Goal: Transaction & Acquisition: Obtain resource

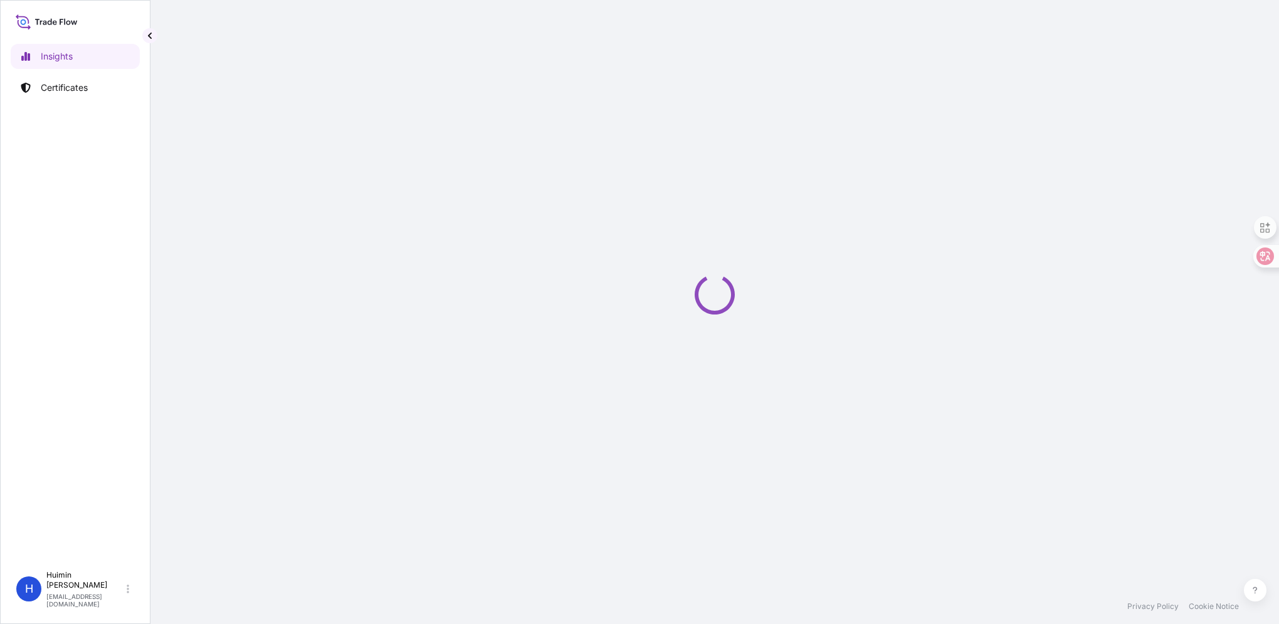
select select "2025"
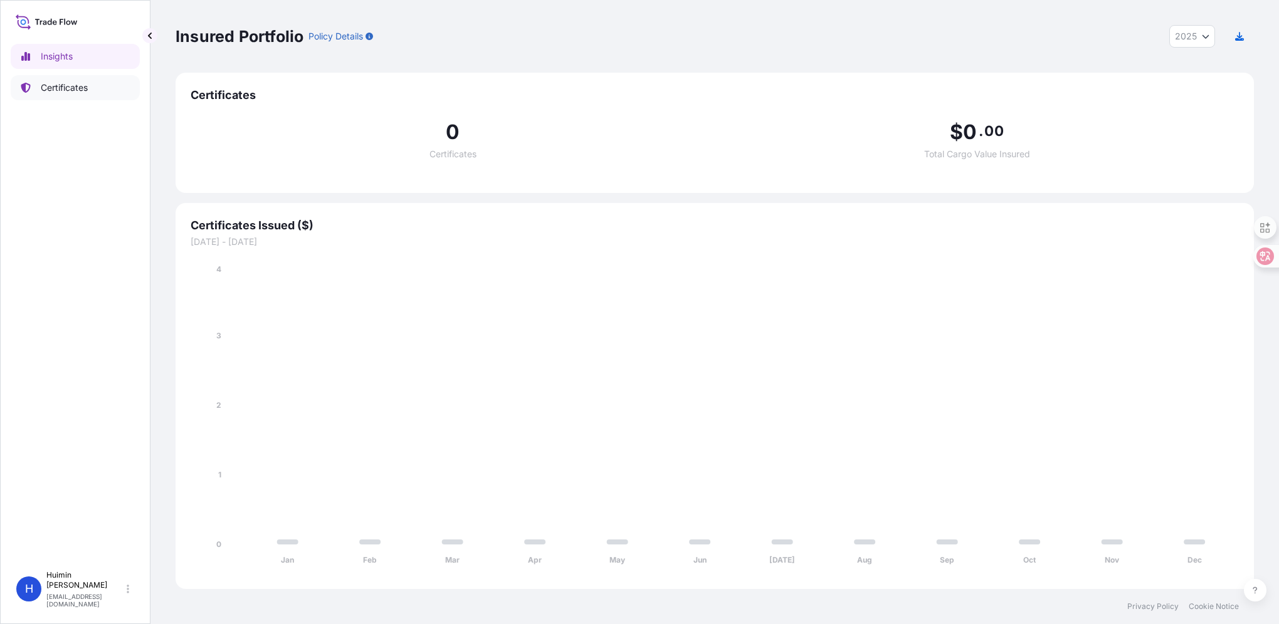
click at [55, 81] on p "Certificates" at bounding box center [64, 87] width 47 height 13
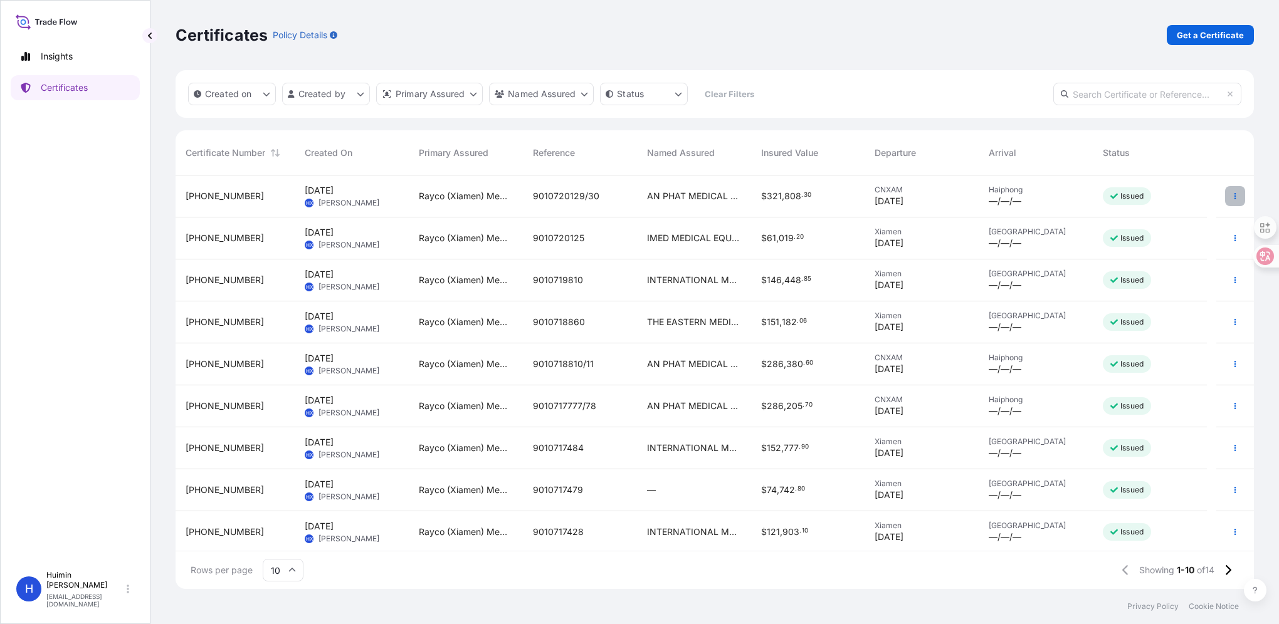
click at [1231, 192] on icon "button" at bounding box center [1235, 196] width 8 height 8
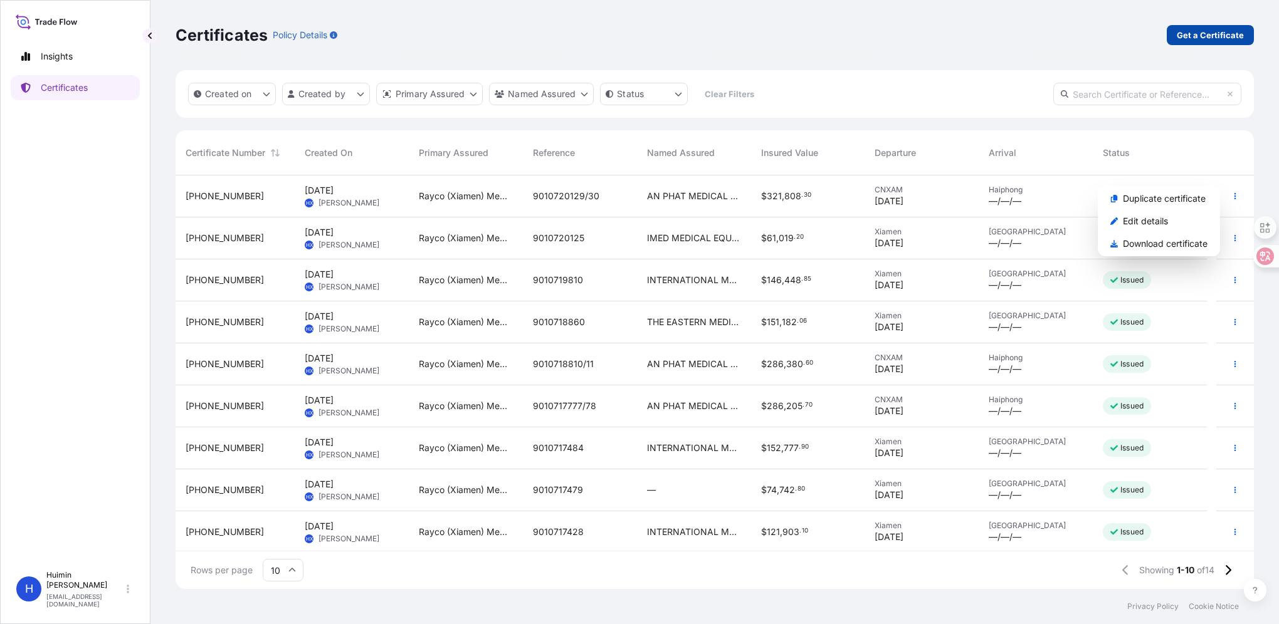
click at [1229, 32] on p "Get a Certificate" at bounding box center [1210, 35] width 67 height 13
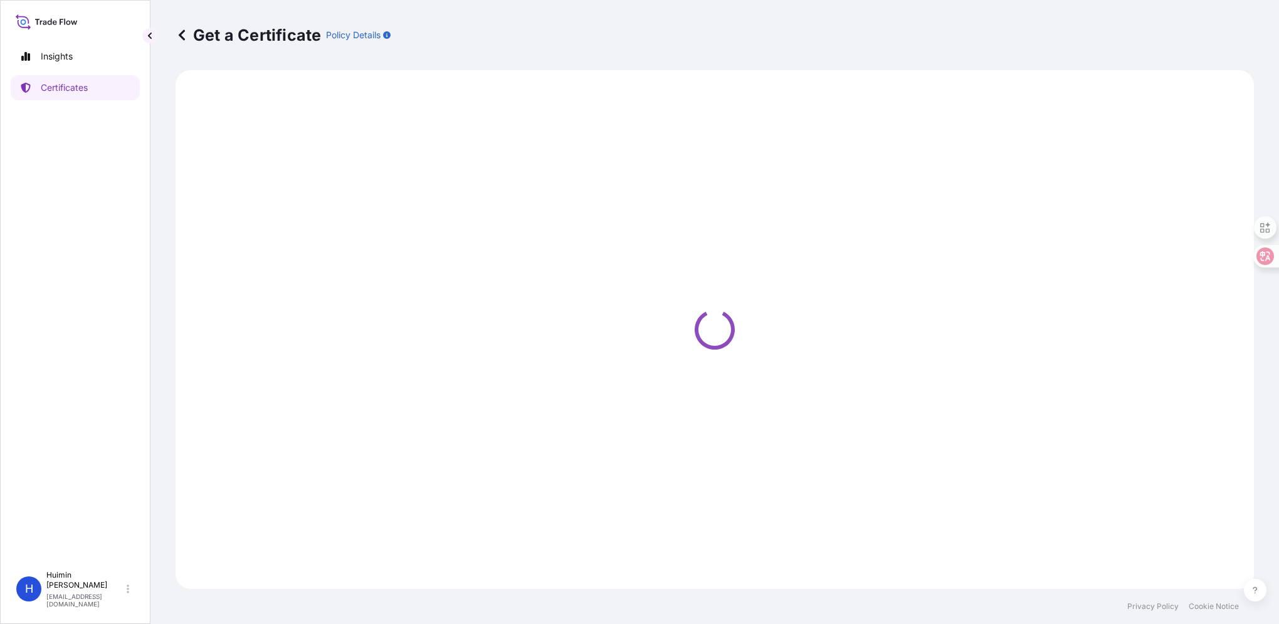
select select "Barge"
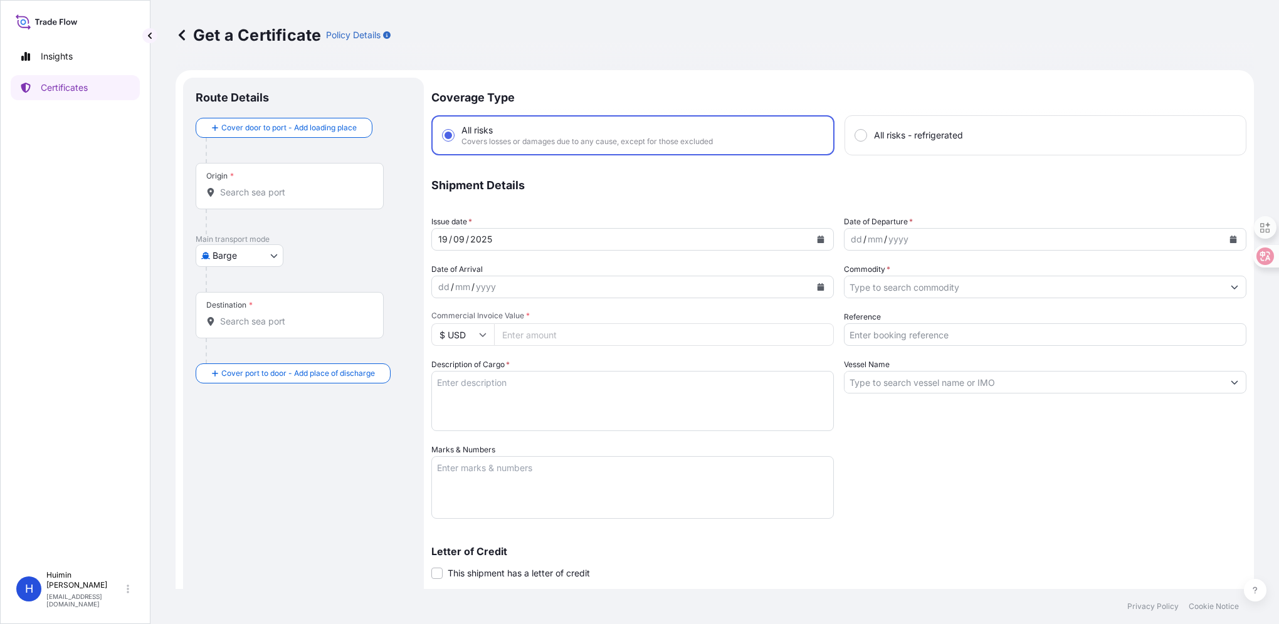
click at [266, 181] on div "Origin *" at bounding box center [290, 186] width 188 height 46
click at [266, 186] on input "Origin *" at bounding box center [294, 192] width 148 height 13
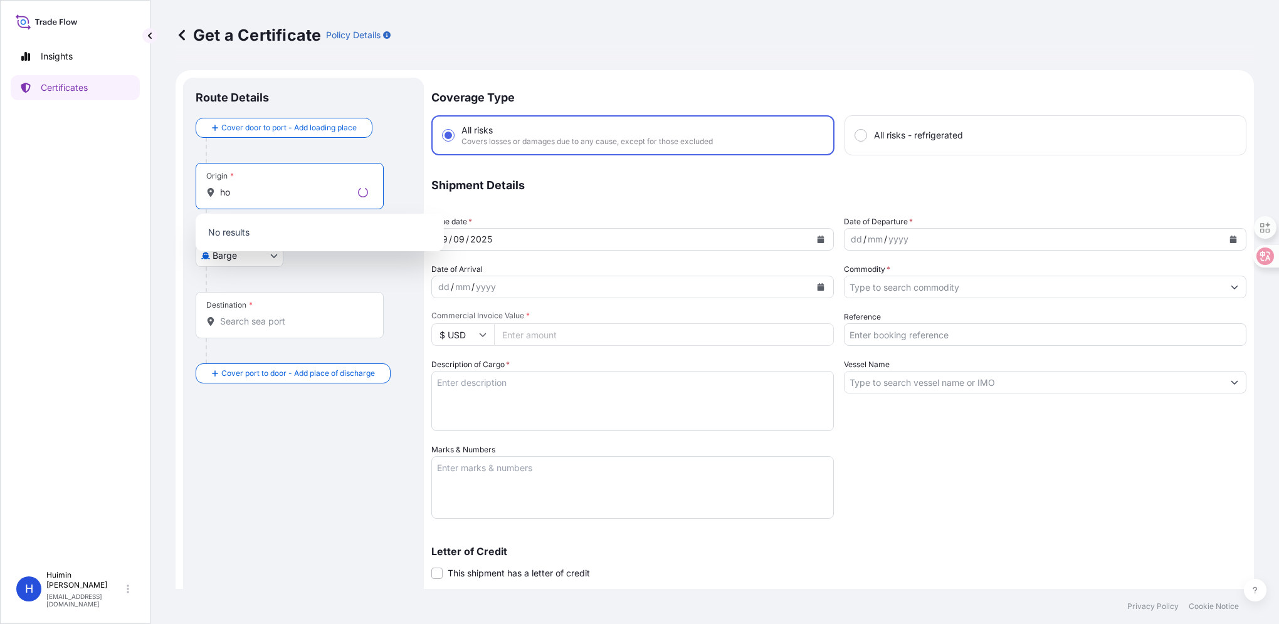
type input "h"
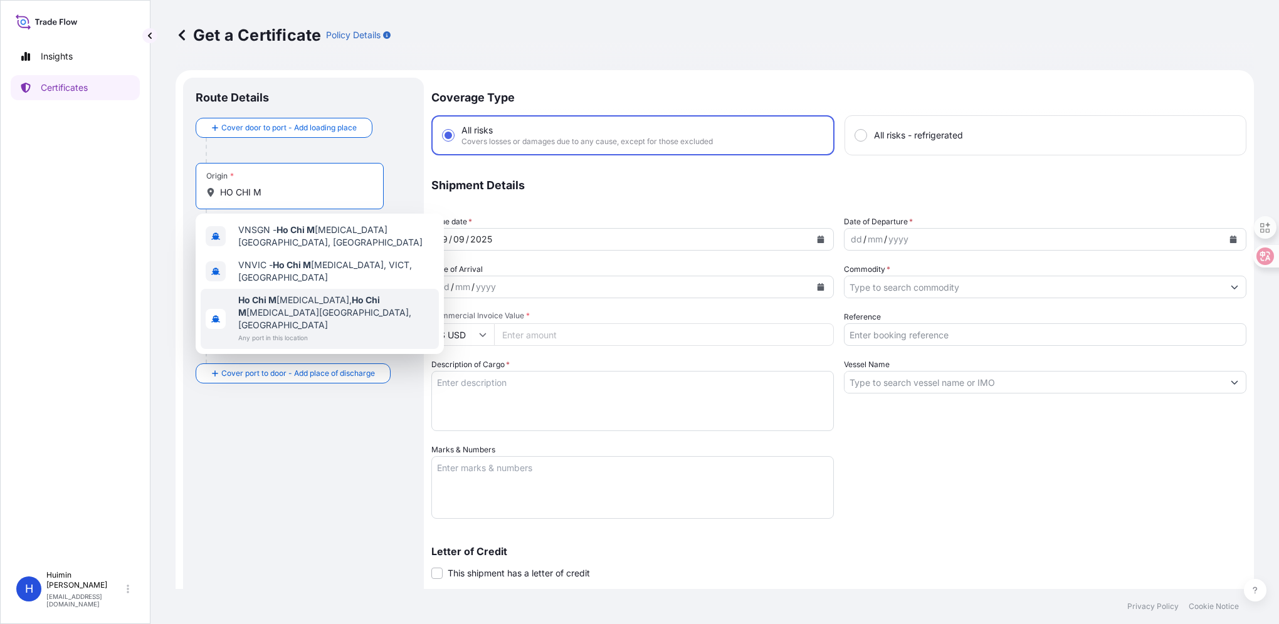
click at [370, 294] on span "Ho Chi M inh, Ho Chi M inh City, Vietnam" at bounding box center [336, 313] width 196 height 38
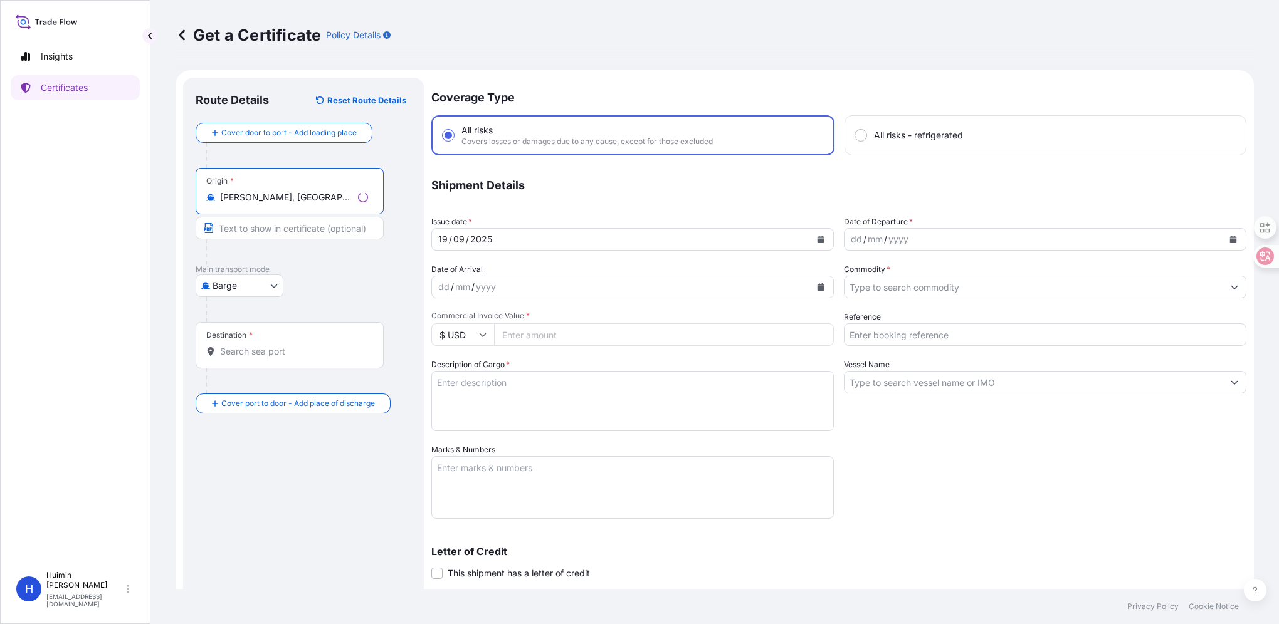
type input "Ho Chi Minh, Ho Chi Minh City, Vietnam"
click at [235, 286] on body "3 options available. Insights Certificates H Huimin Xu huimin.xu@carestream.com…" at bounding box center [639, 312] width 1279 height 624
click at [231, 411] on span "Ocean Vessel" at bounding box center [247, 408] width 56 height 13
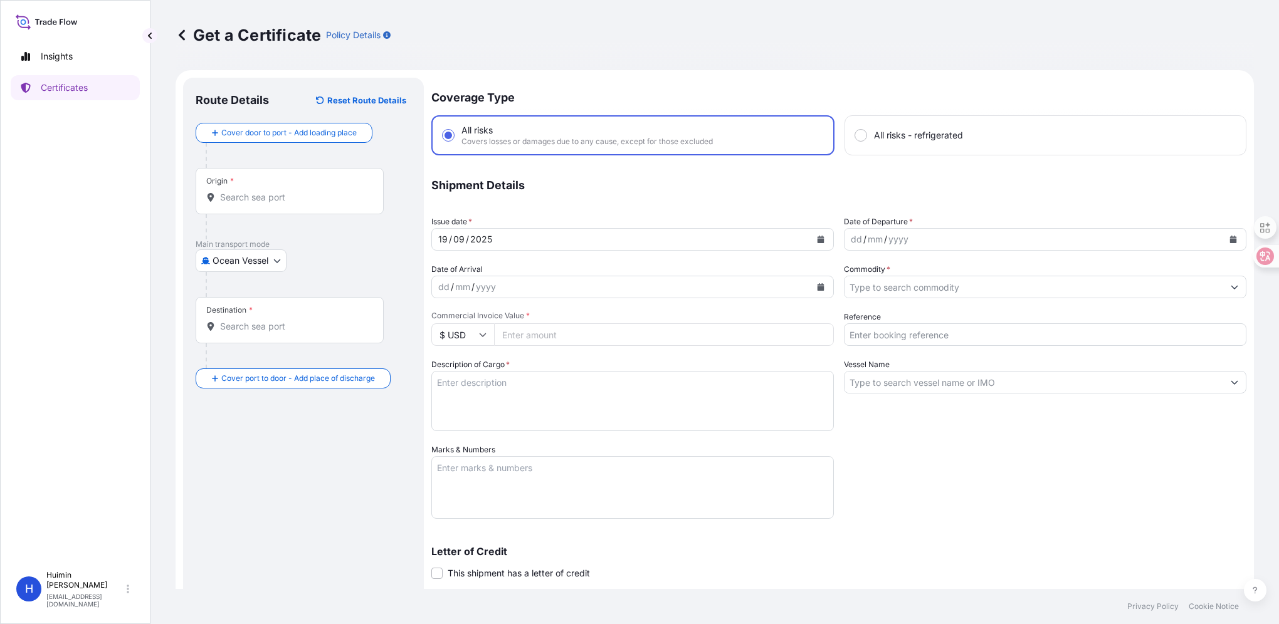
click at [260, 338] on div "Destination *" at bounding box center [290, 320] width 188 height 46
click at [260, 333] on input "Destination *" at bounding box center [294, 326] width 148 height 13
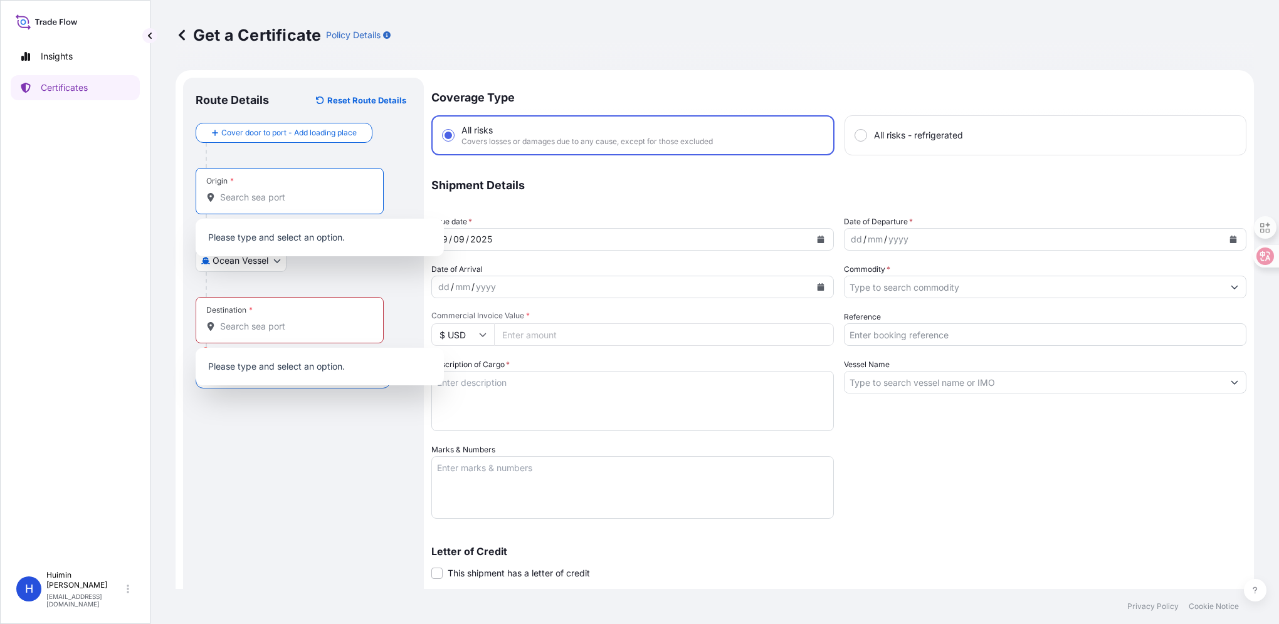
click at [323, 192] on input "Origin *" at bounding box center [294, 197] width 148 height 13
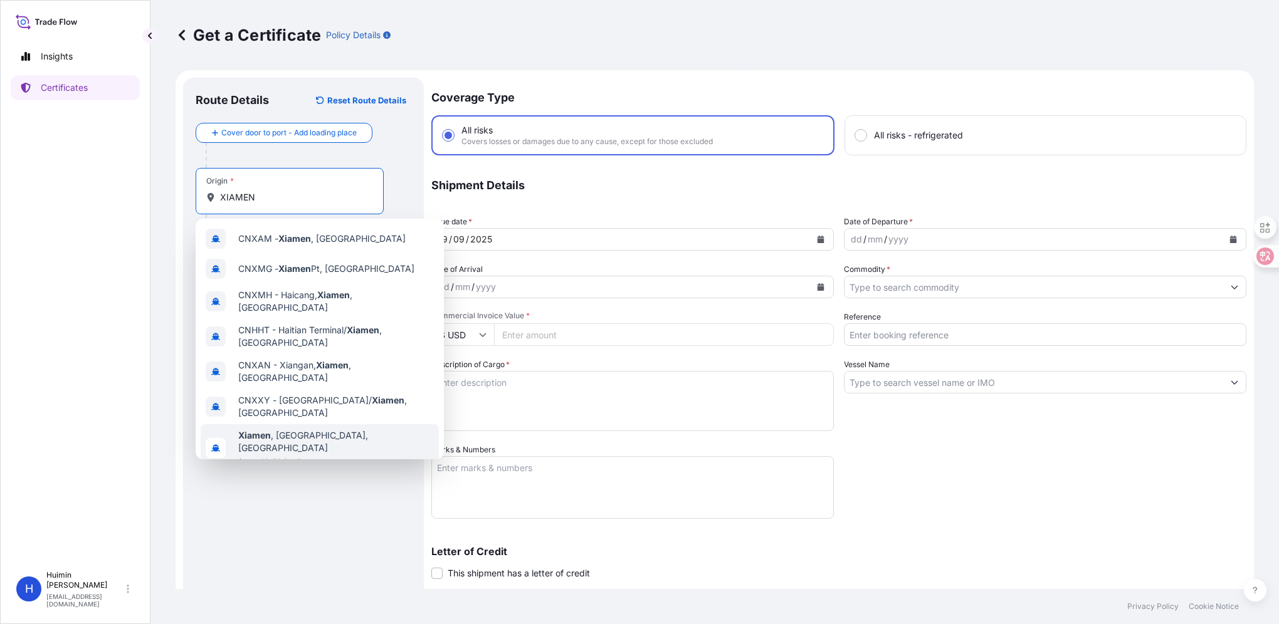
click at [318, 429] on span "Xiamen , Fujian, China" at bounding box center [336, 441] width 196 height 25
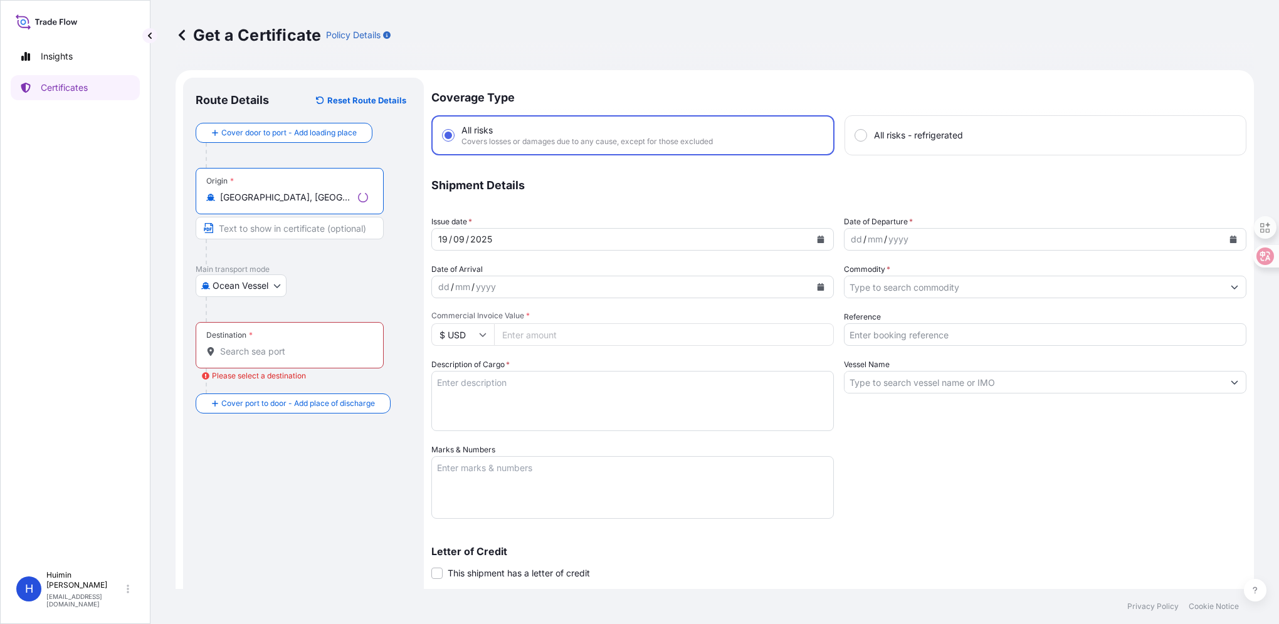
type input "Xiamen, Fujian, China"
click at [266, 343] on div "Destination *" at bounding box center [290, 345] width 188 height 46
click at [266, 345] on input "Destination * Please select a destination" at bounding box center [294, 351] width 148 height 13
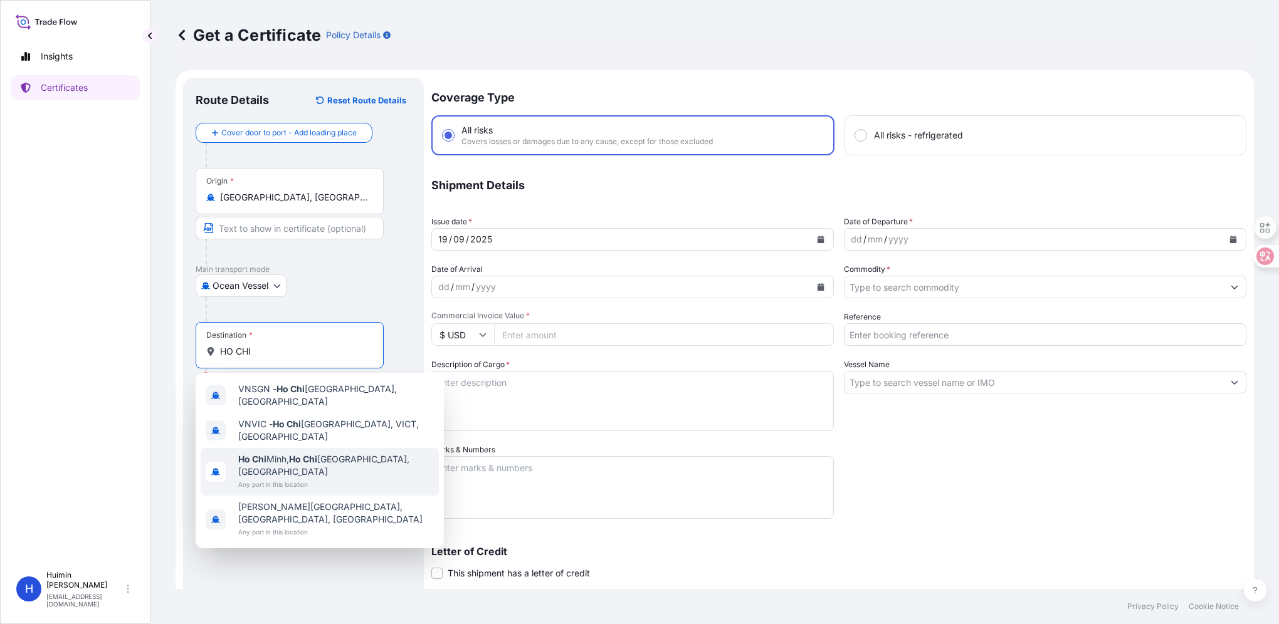
click at [291, 453] on span "Ho Chi Minh, Ho Chi Minh City, Vietnam" at bounding box center [336, 465] width 196 height 25
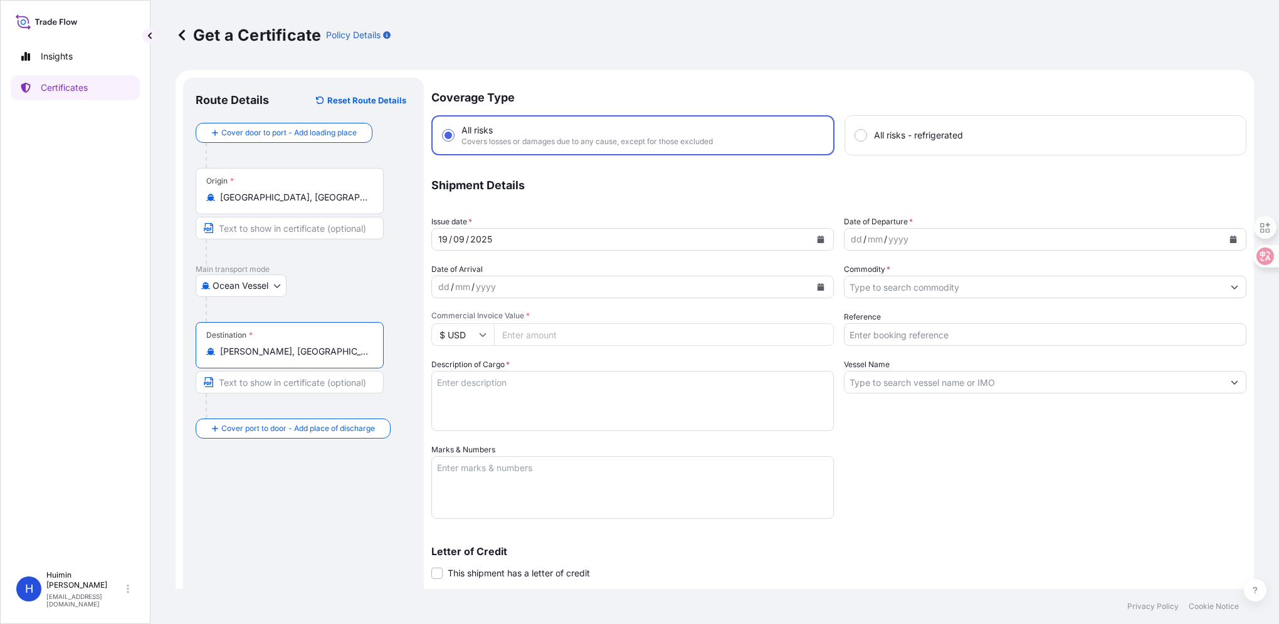
type input "Ho Chi Minh, Ho Chi Minh City, Vietnam"
click at [281, 497] on div "Route Details Reset Route Details Cover door to port - Add loading place Place …" at bounding box center [304, 415] width 216 height 650
click at [574, 243] on div "19 / 09 / 2025" at bounding box center [621, 239] width 379 height 23
click at [817, 238] on icon "Calendar" at bounding box center [820, 240] width 7 height 8
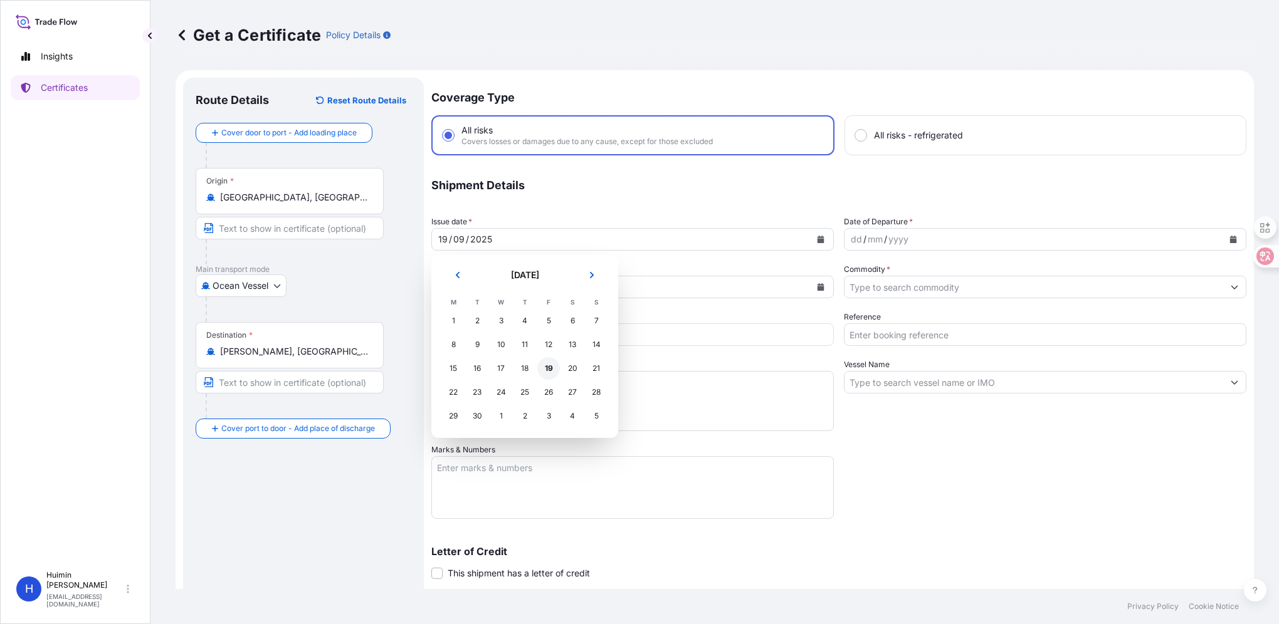
click at [553, 368] on div "19" at bounding box center [548, 368] width 23 height 23
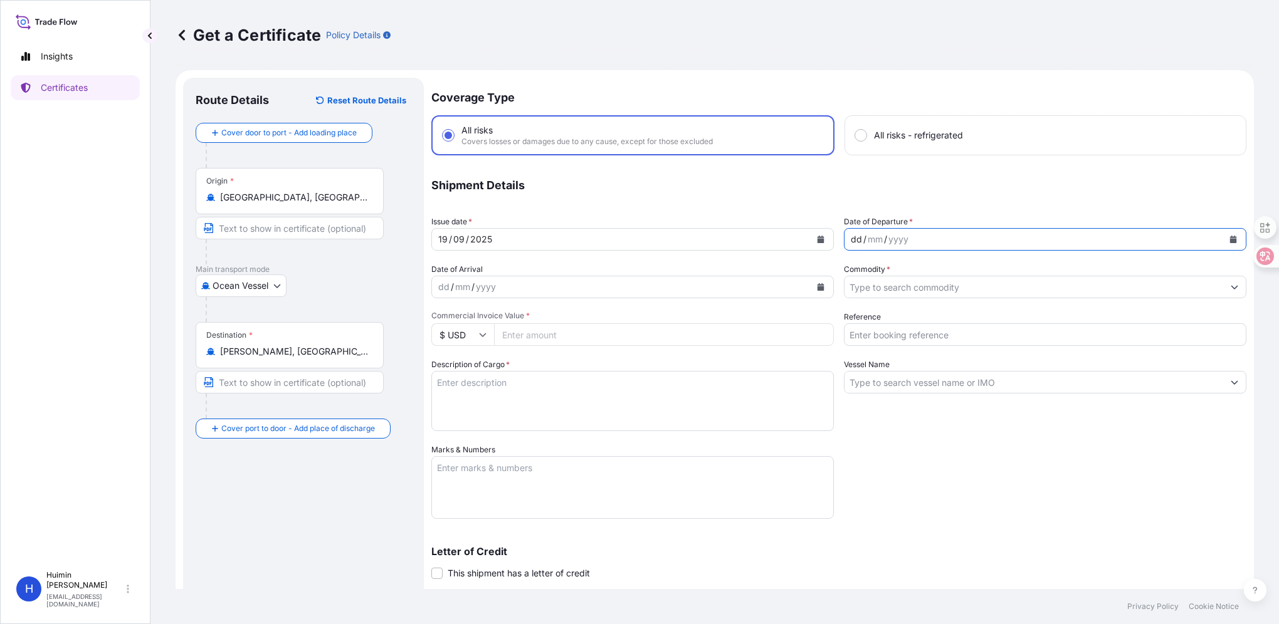
click at [927, 241] on div "dd / mm / yyyy" at bounding box center [1033, 239] width 379 height 23
click at [1230, 241] on icon "Calendar" at bounding box center [1233, 240] width 7 height 8
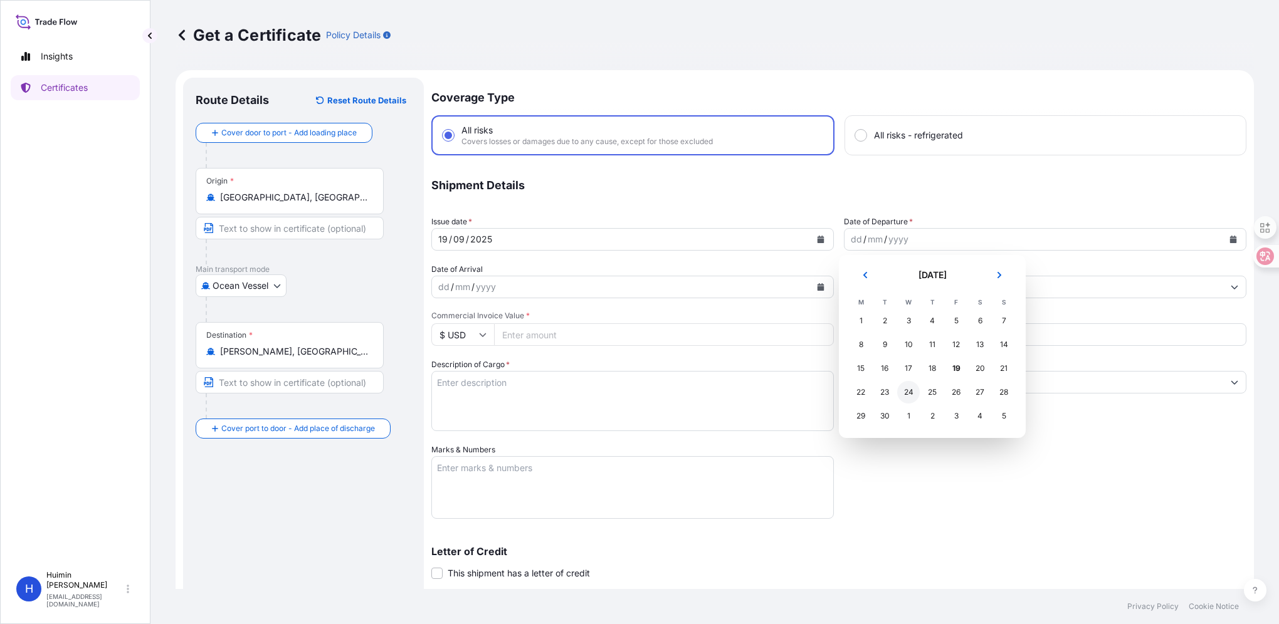
click at [910, 396] on div "24" at bounding box center [908, 392] width 23 height 23
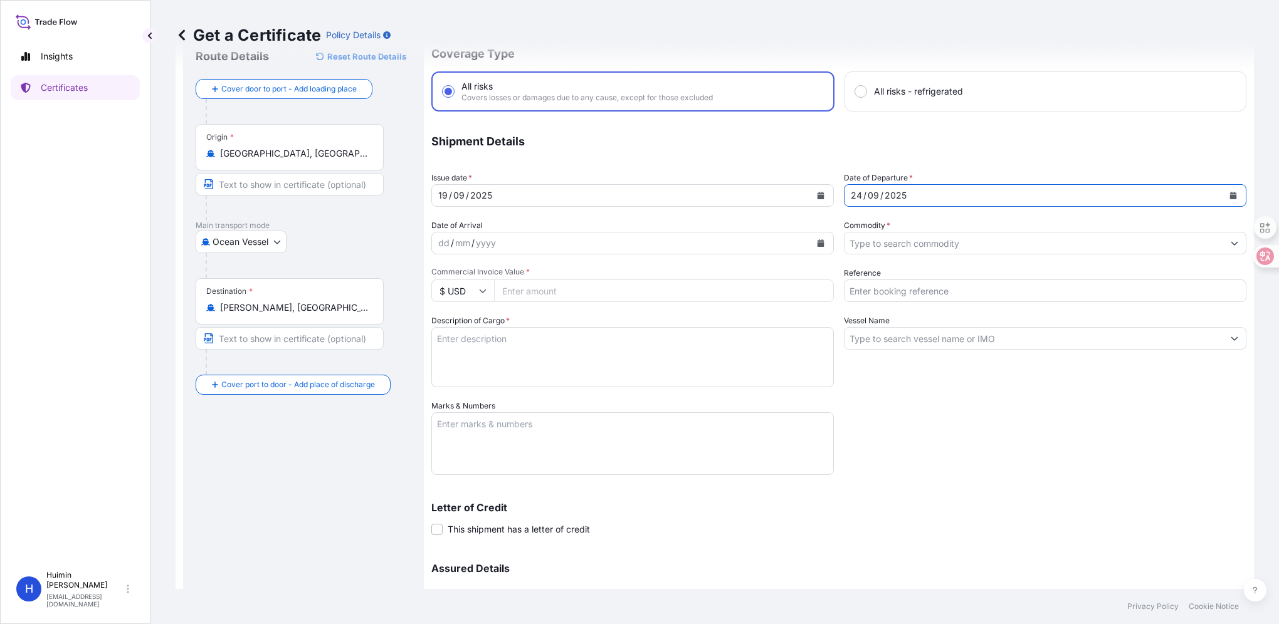
scroll to position [63, 0]
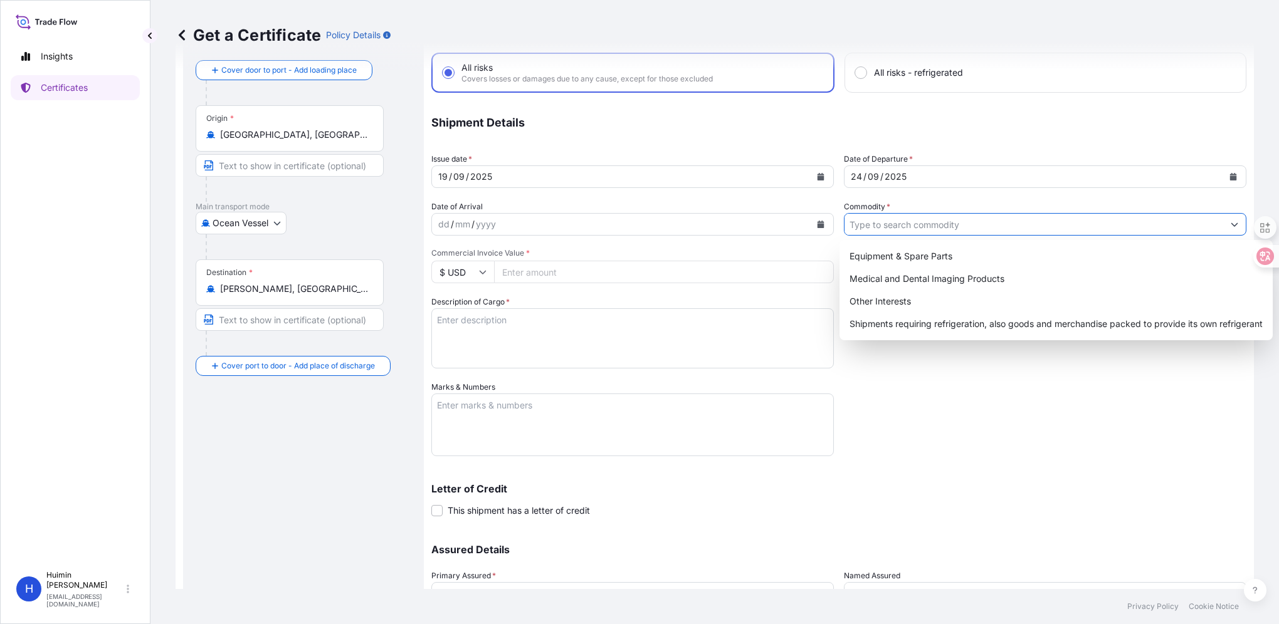
click at [963, 220] on input "Commodity *" at bounding box center [1033, 224] width 379 height 23
click at [950, 279] on div "Medical and Dental Imaging Products" at bounding box center [1055, 279] width 423 height 23
type input "Medical and Dental Imaging Products"
drag, startPoint x: 1034, startPoint y: 617, endPoint x: 1023, endPoint y: 569, distance: 49.6
click at [1035, 617] on footer "Privacy Policy Cookie Notice" at bounding box center [714, 606] width 1128 height 35
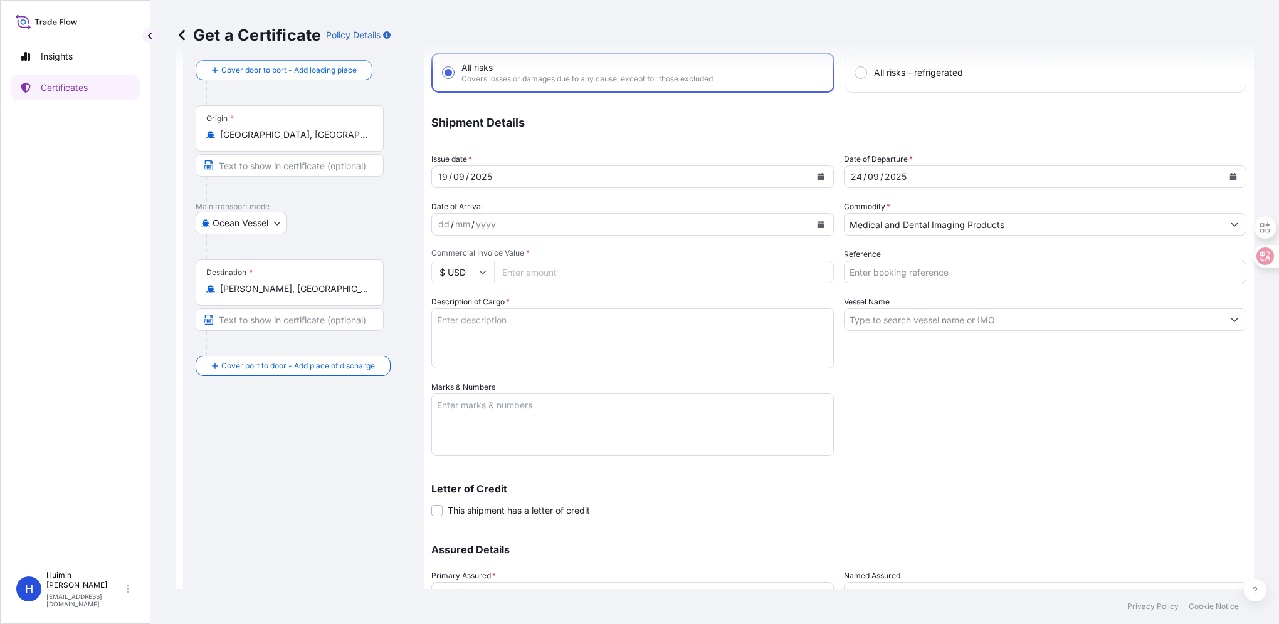
click at [537, 273] on input "Commercial Invoice Value *" at bounding box center [664, 272] width 340 height 23
paste input "89291.00"
type input "89291.00"
click at [1067, 461] on div "Coverage Type All risks Covers losses or damages due to any cause, except for t…" at bounding box center [838, 335] width 815 height 640
click at [984, 271] on input "Reference" at bounding box center [1045, 272] width 402 height 23
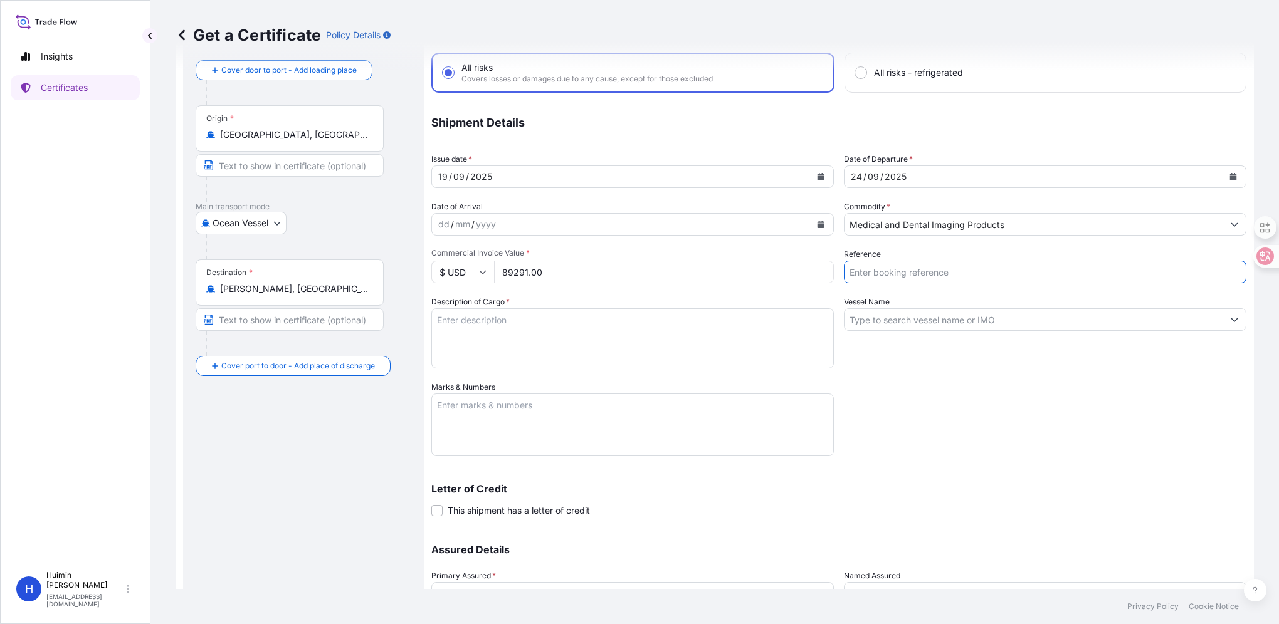
click at [955, 271] on input "Reference" at bounding box center [1045, 272] width 402 height 23
paste input "9010721518"
type input "9010721518"
click at [498, 332] on textarea "Description of Cargo *" at bounding box center [632, 338] width 402 height 60
click at [525, 339] on textarea "A BATCH OF GOODS MBL#" at bounding box center [632, 338] width 402 height 60
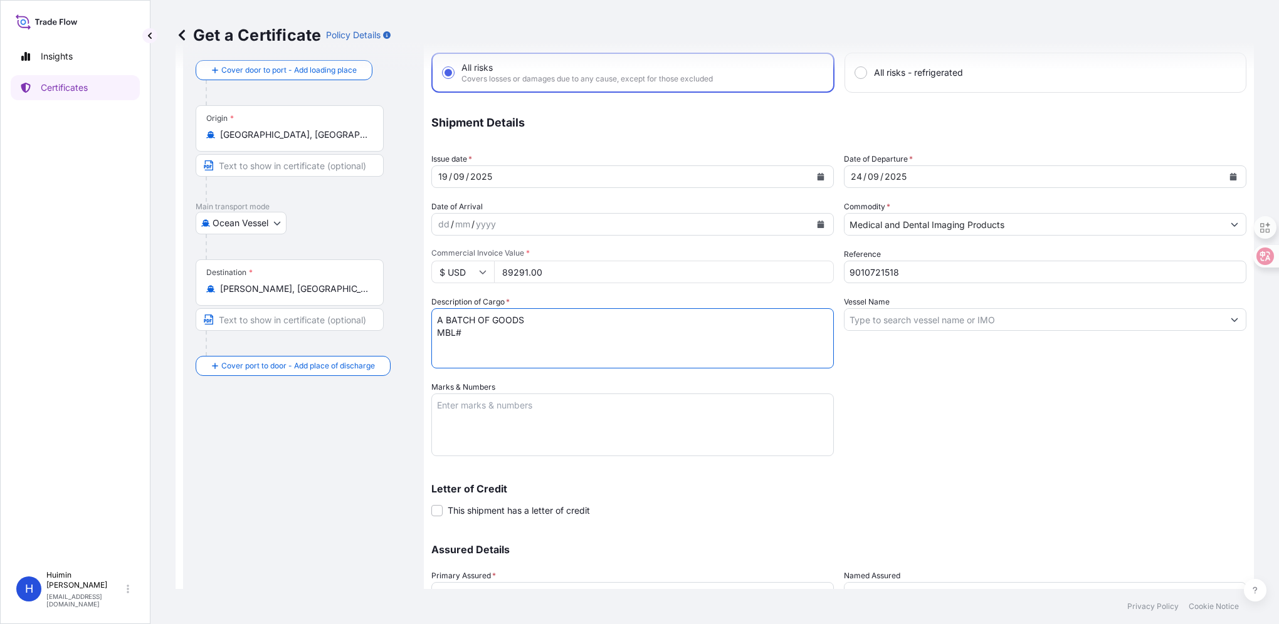
paste textarea "MO2538SSG3821R"
drag, startPoint x: 931, startPoint y: 275, endPoint x: 706, endPoint y: 278, distance: 225.1
click at [707, 278] on div "Coverage Type All risks Covers losses or damages due to any cause, except for t…" at bounding box center [838, 335] width 815 height 640
click at [539, 344] on textarea "A BATCH OF GOODS MBL#MO2538SSG3821R INV#" at bounding box center [632, 338] width 402 height 60
paste textarea "9010721518"
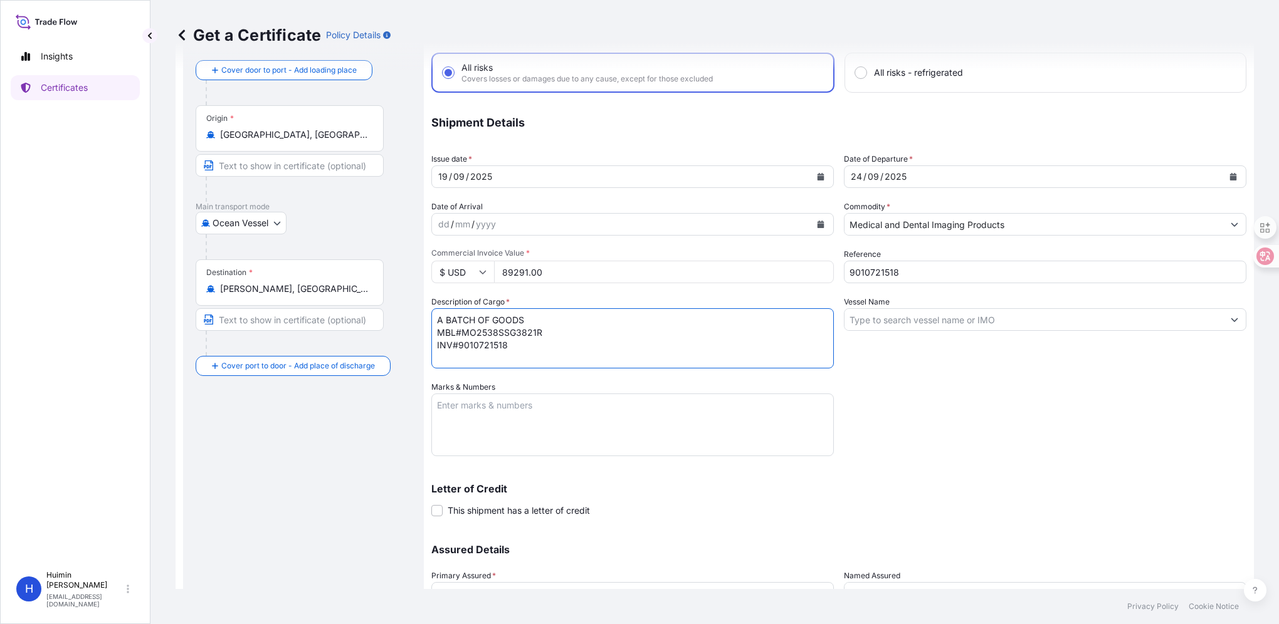
click at [296, 624] on html "Insights Certificates H Huimin Xu huimin.xu@carestream.com Get a Certificate Po…" at bounding box center [639, 312] width 1279 height 624
drag, startPoint x: 516, startPoint y: 345, endPoint x: 431, endPoint y: 307, distance: 92.6
click at [431, 307] on div "Description of Cargo * A BATCH OF GOODS MBL#MO2538SSG3821R INV#9010721518" at bounding box center [632, 332] width 402 height 73
paste textarea
type textarea "A BATCH OF GOODS"
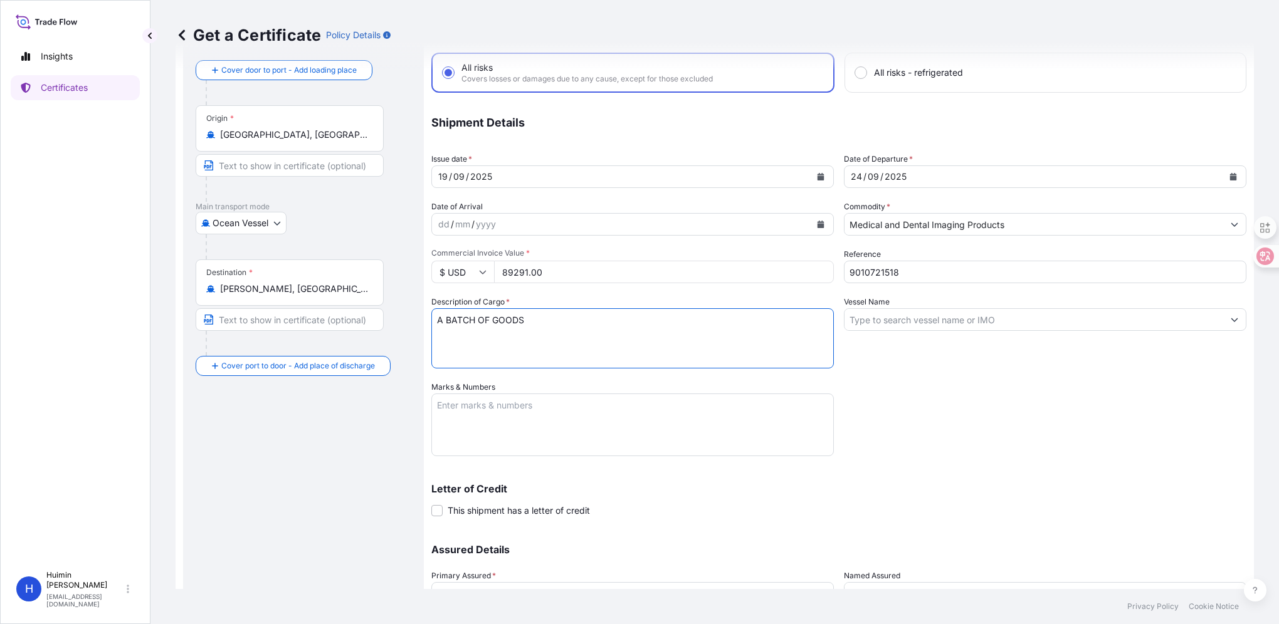
click at [509, 412] on textarea "Marks & Numbers" at bounding box center [632, 425] width 402 height 63
paste textarea "BL#MO2529SSG3822R INV#9010718860 1X20RF, 262CARTONS"
drag, startPoint x: 570, startPoint y: 411, endPoint x: 473, endPoint y: 405, distance: 97.4
click at [473, 405] on textarea "BL#MO2529SSG3822R INV#9010718860 1X20RF, 262CARTONS" at bounding box center [632, 425] width 402 height 63
click at [468, 405] on textarea "BL#MO2529SSG3822R INV#9010718860 1X20RF, 262CARTONS" at bounding box center [632, 425] width 402 height 63
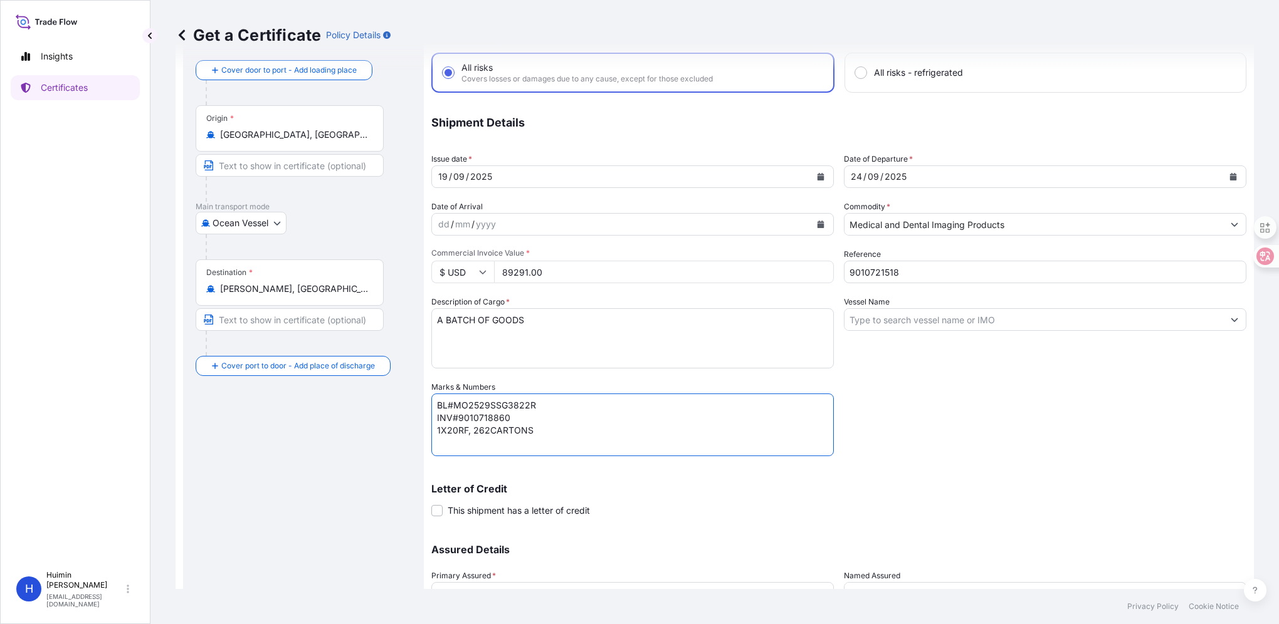
drag, startPoint x: 454, startPoint y: 401, endPoint x: 536, endPoint y: 406, distance: 82.3
click at [536, 406] on textarea "BL#MO2529SSG3822R INV#9010718860 1X20RF, 262CARTONS" at bounding box center [632, 425] width 402 height 63
paste textarea "38SSG3821"
drag, startPoint x: 901, startPoint y: 274, endPoint x: 643, endPoint y: 273, distance: 258.9
click at [643, 273] on div "Coverage Type All risks Covers losses or damages due to any cause, except for t…" at bounding box center [838, 335] width 815 height 640
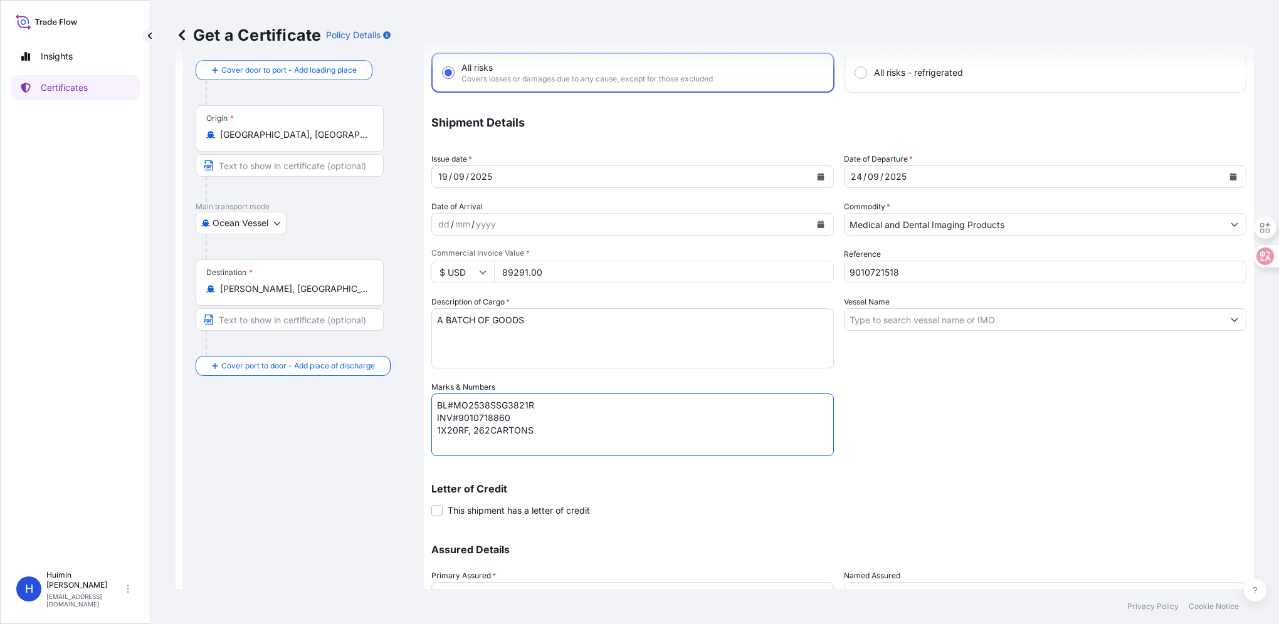
drag, startPoint x: 512, startPoint y: 418, endPoint x: 454, endPoint y: 422, distance: 57.2
click at [454, 422] on textarea "BL#MO2538SSG3821R INV#9010718860 1X20RF, 262CARTONS" at bounding box center [632, 425] width 402 height 63
paste textarea "21518"
drag, startPoint x: 486, startPoint y: 430, endPoint x: 474, endPoint y: 430, distance: 12.5
click at [474, 430] on textarea "BL#MO2538SSG3821R INV#9010721518 1X20RF, 262CARTONS" at bounding box center [632, 425] width 402 height 63
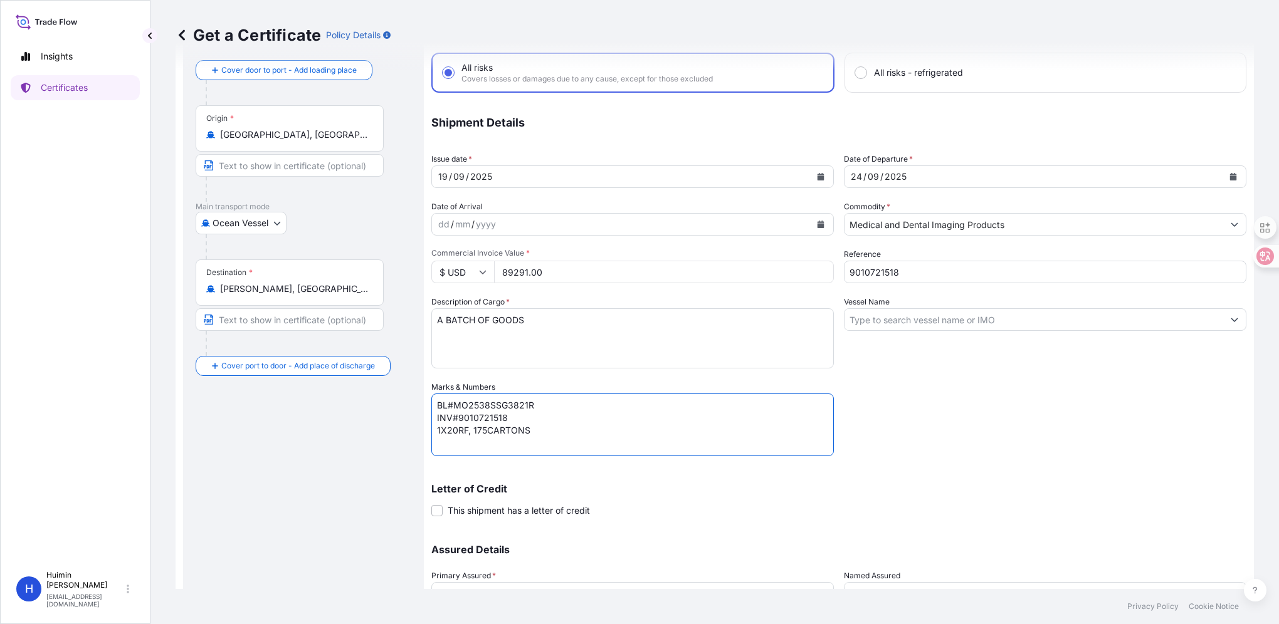
type textarea "BL#MO2538SSG3821R INV#9010721518 1X20RF, 175CARTONS"
click at [978, 313] on input "Vessel Name" at bounding box center [1033, 319] width 379 height 23
paste input "MILD ORCHID"
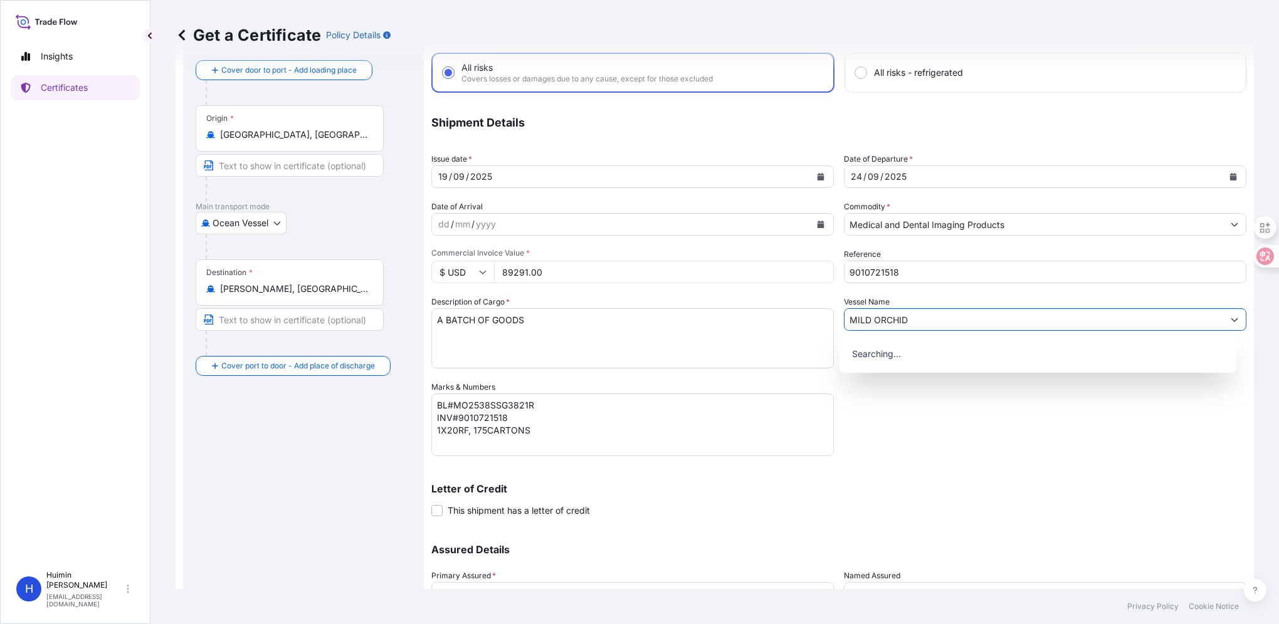
type input "MILD ORCHID"
click at [964, 513] on div "Letter of Credit This shipment has a letter of credit Letter of credit * Letter…" at bounding box center [838, 500] width 815 height 33
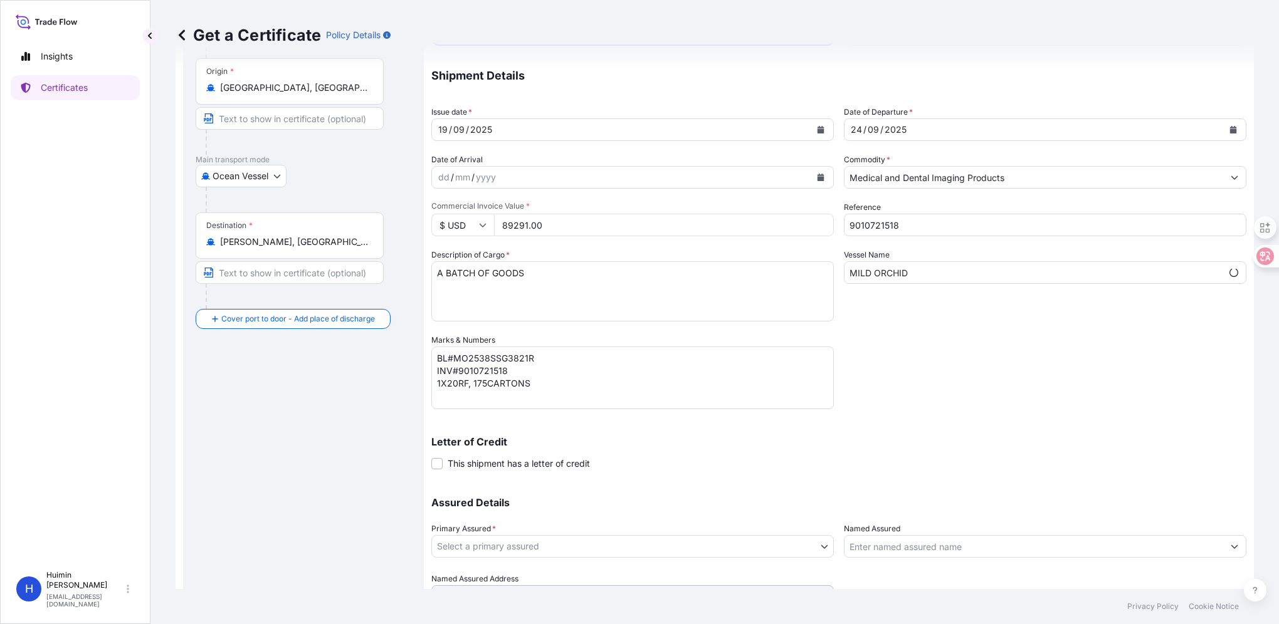
scroll to position [170, 0]
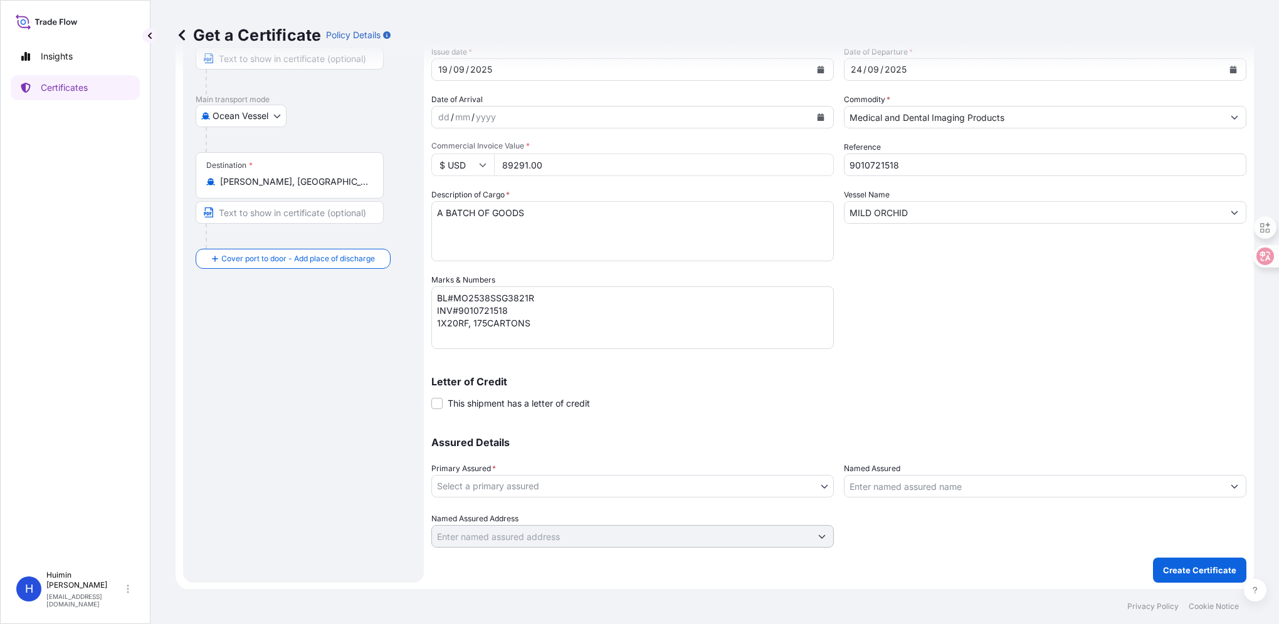
click at [488, 487] on body "0 options available. Insights Certificates H Huimin Xu huimin.xu@carestream.com…" at bounding box center [639, 312] width 1279 height 624
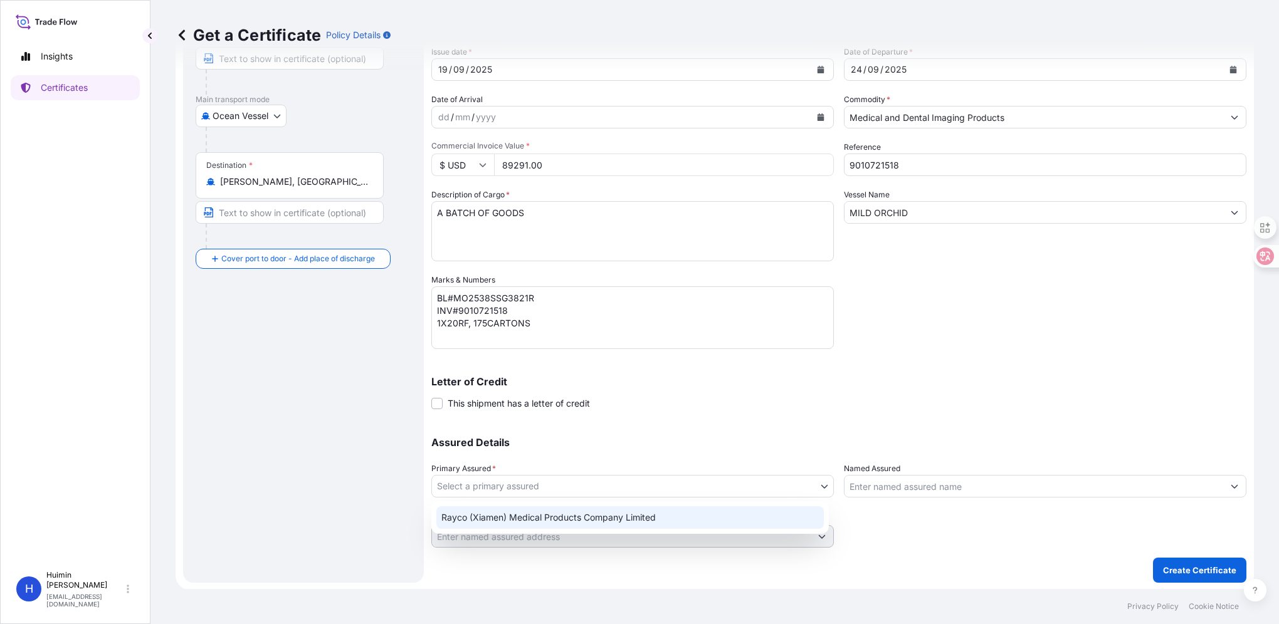
click at [492, 515] on div "Rayco (Xiamen) Medical Products Company Limited" at bounding box center [629, 518] width 387 height 23
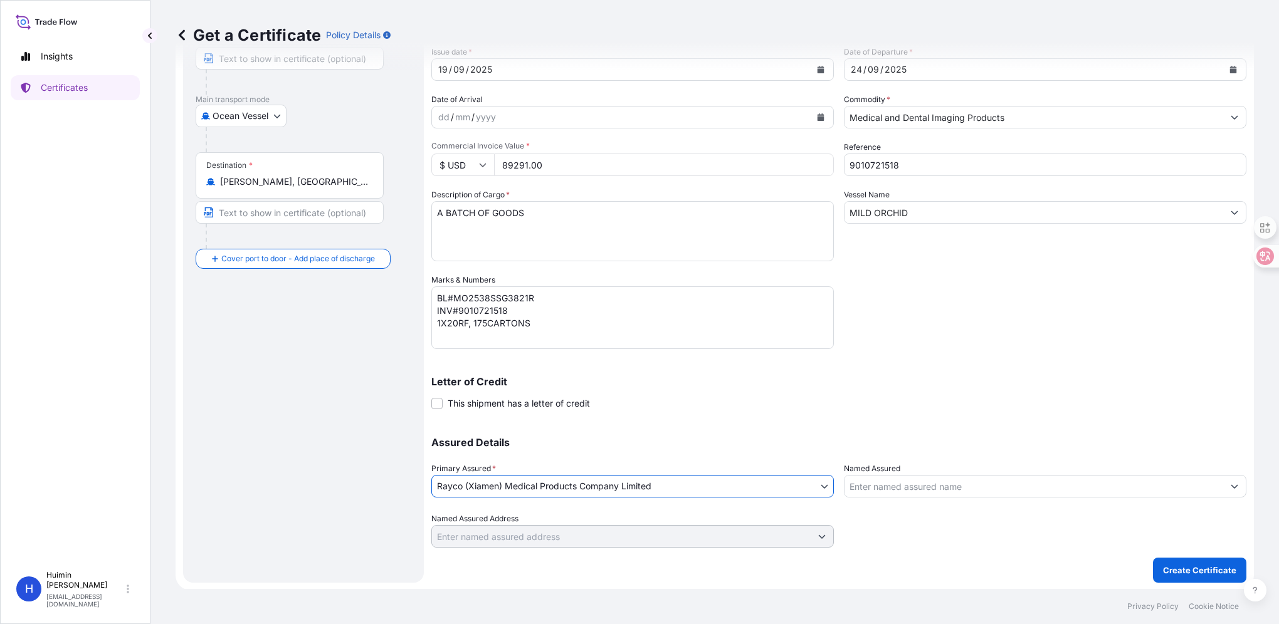
click at [881, 490] on input "Named Assured" at bounding box center [1033, 486] width 379 height 23
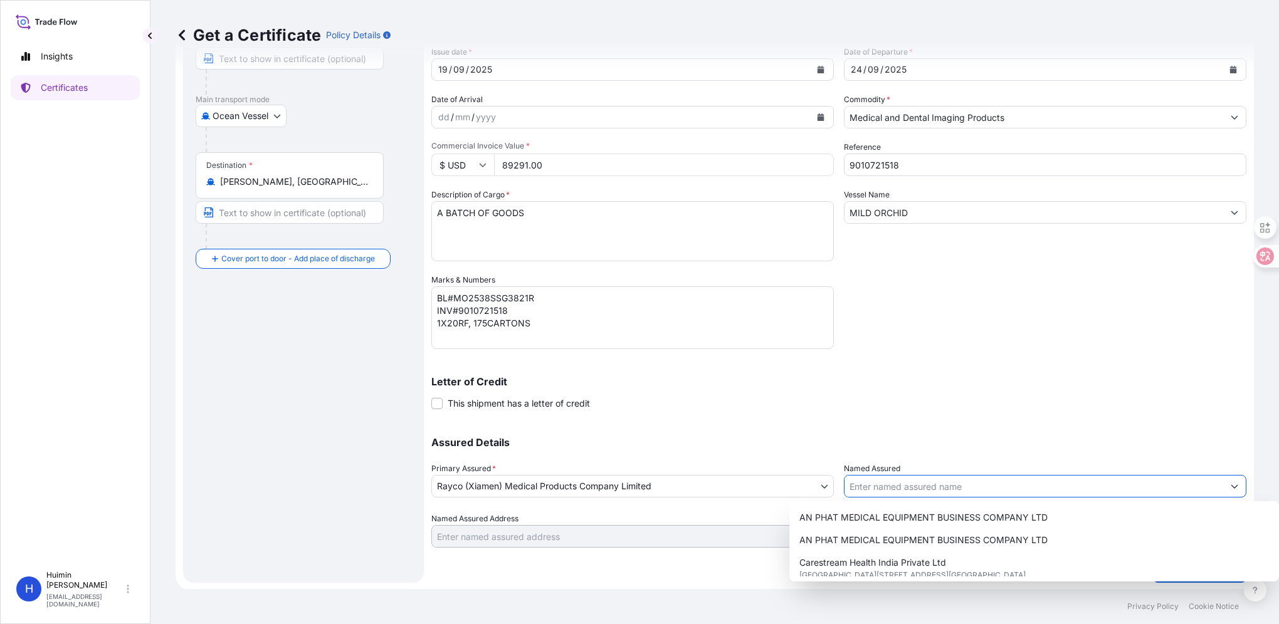
paste input "THE EASTERN MEDICAL EQUIPMENT COMPANY LIMITED"
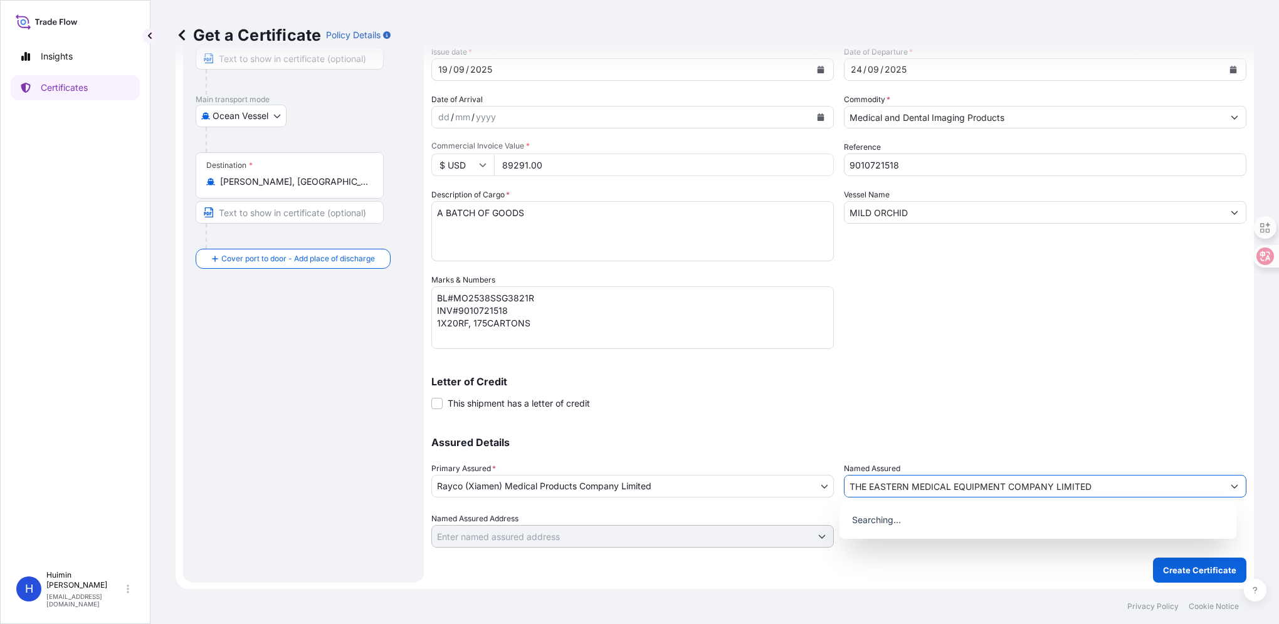
type input "THE EASTERN MEDICAL EQUIPMENT COMPANY LIMITED"
click at [1027, 362] on div "Letter of Credit This shipment has a letter of credit Letter of credit * Letter…" at bounding box center [838, 386] width 815 height 48
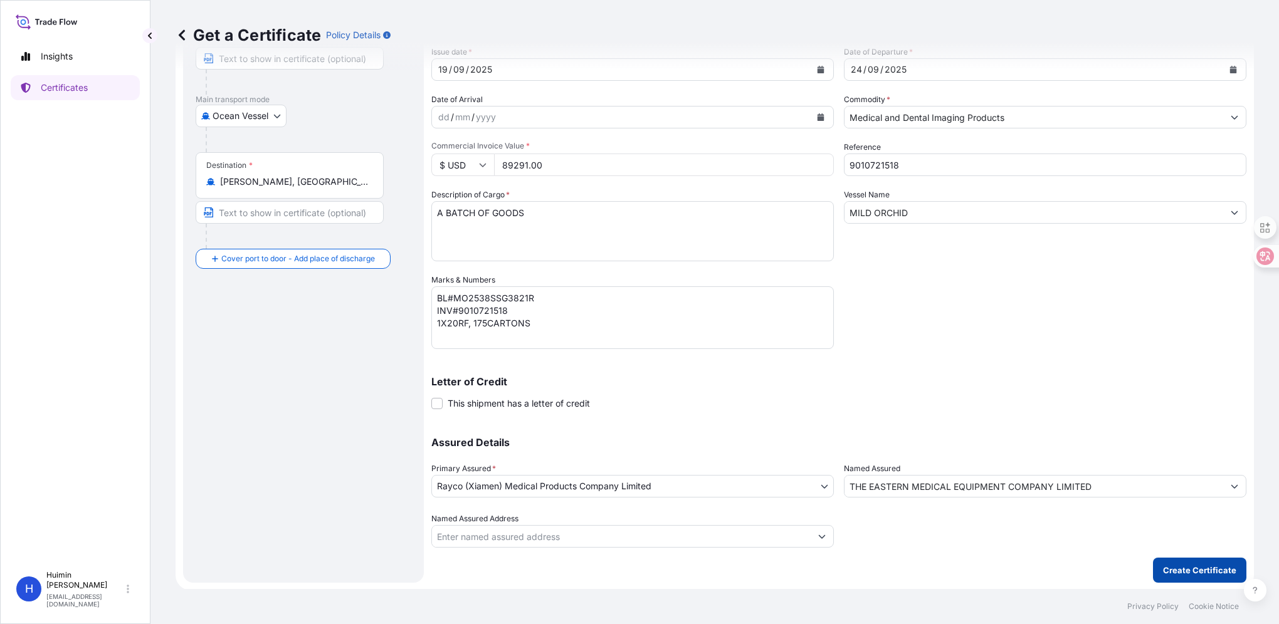
click at [1192, 570] on p "Create Certificate" at bounding box center [1199, 570] width 73 height 13
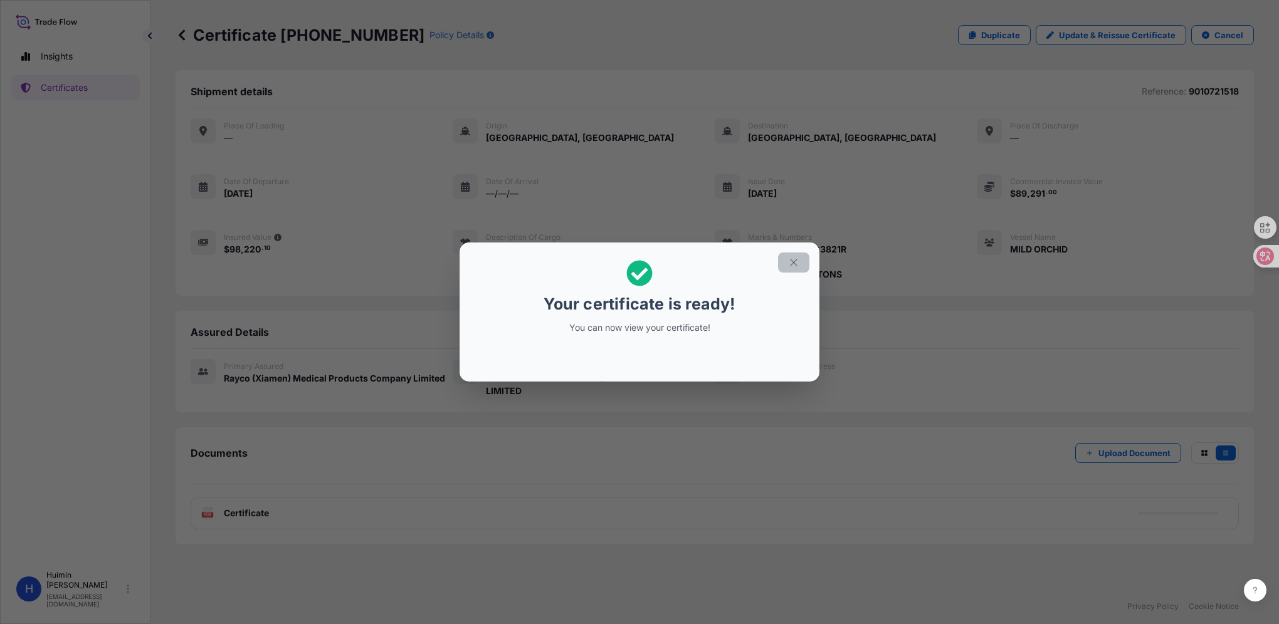
click at [792, 258] on icon "button" at bounding box center [793, 262] width 11 height 11
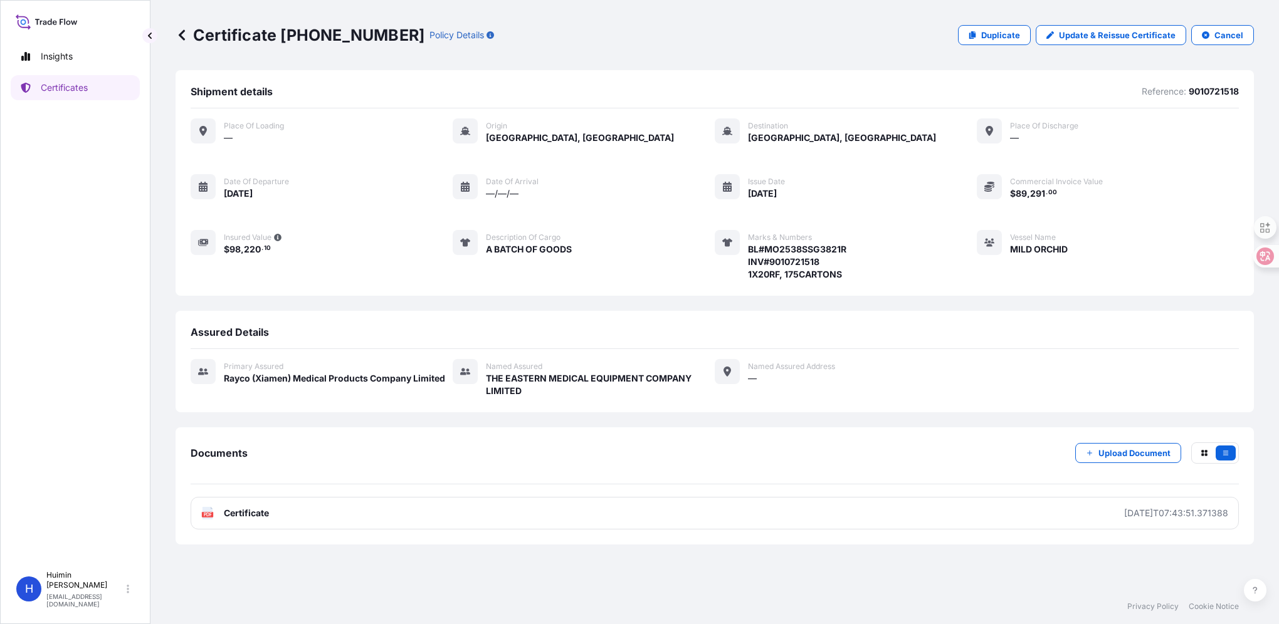
click at [848, 585] on div "Shipment details Reference: 9010721518 Place of Loading — Origin Xiamen, China …" at bounding box center [715, 329] width 1078 height 519
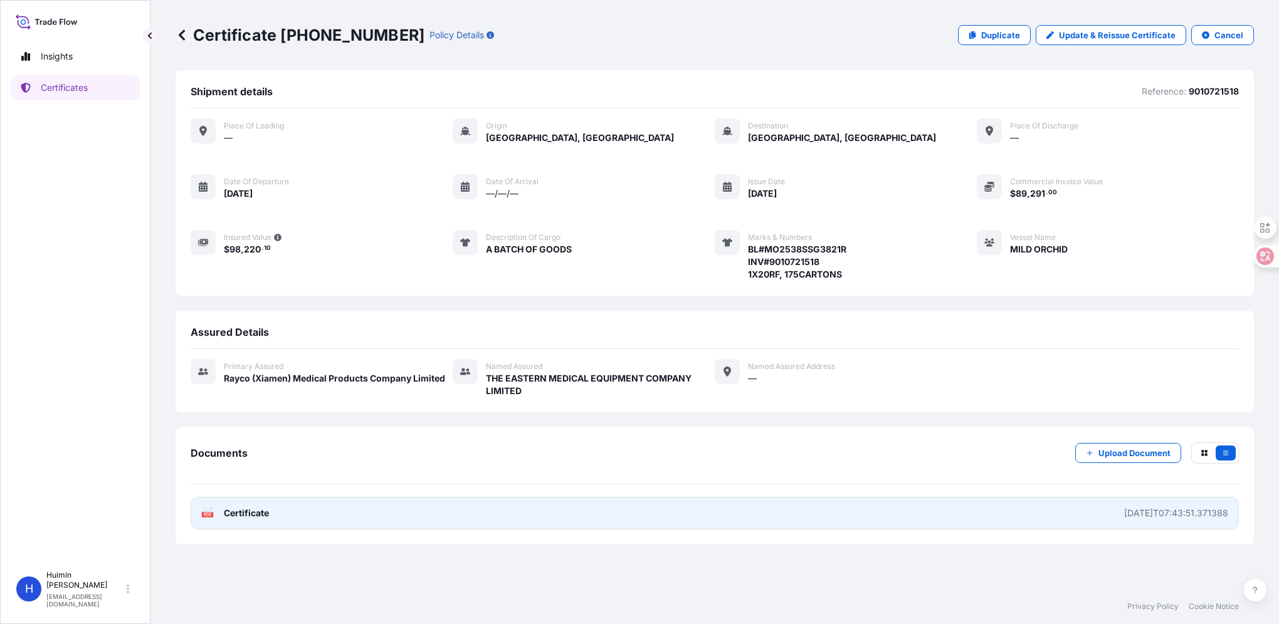
click at [243, 512] on span "Certificate" at bounding box center [246, 513] width 45 height 13
